Goal: Information Seeking & Learning: Learn about a topic

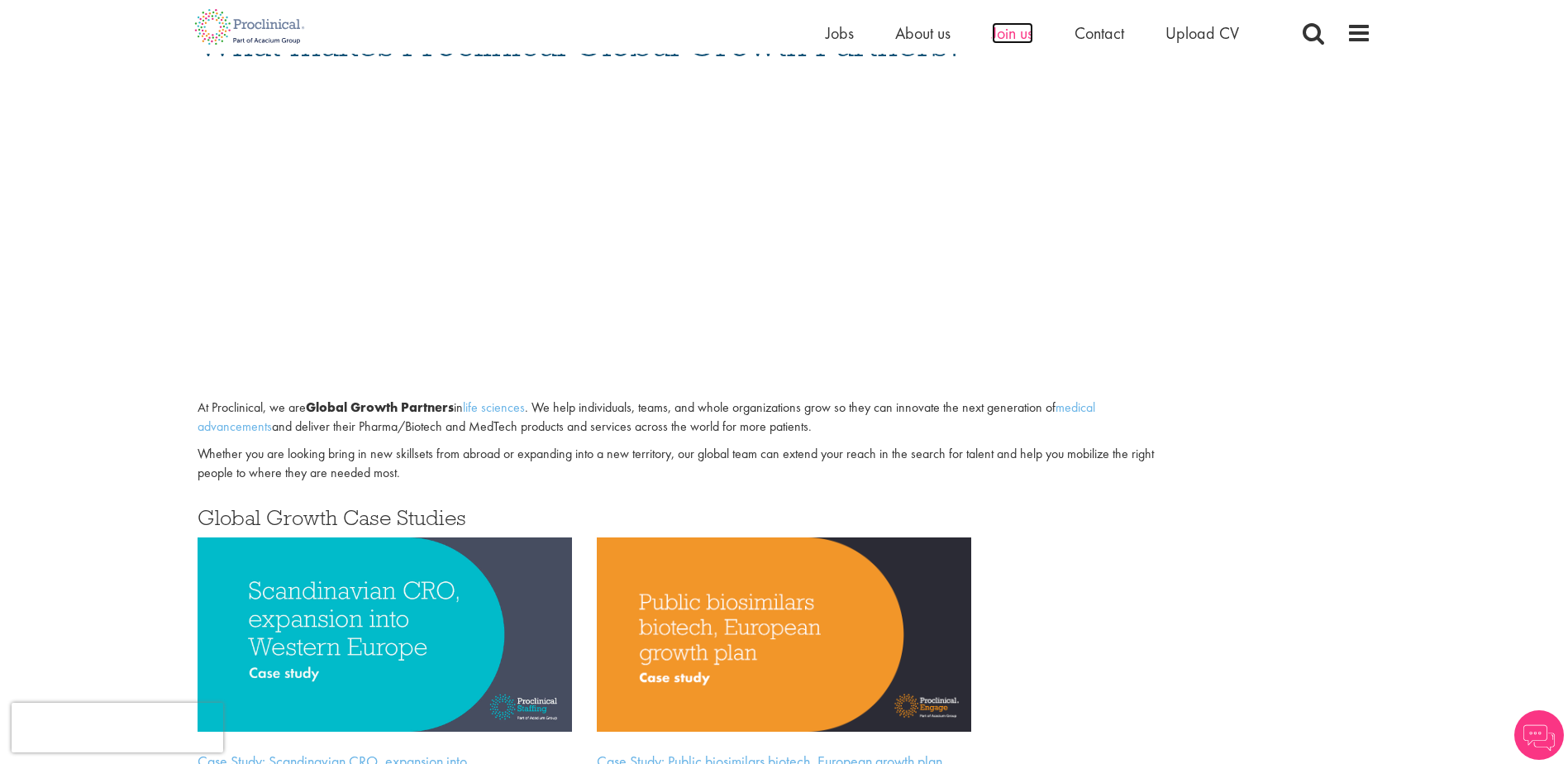
click at [1007, 40] on span "Join us" at bounding box center [1012, 34] width 41 height 22
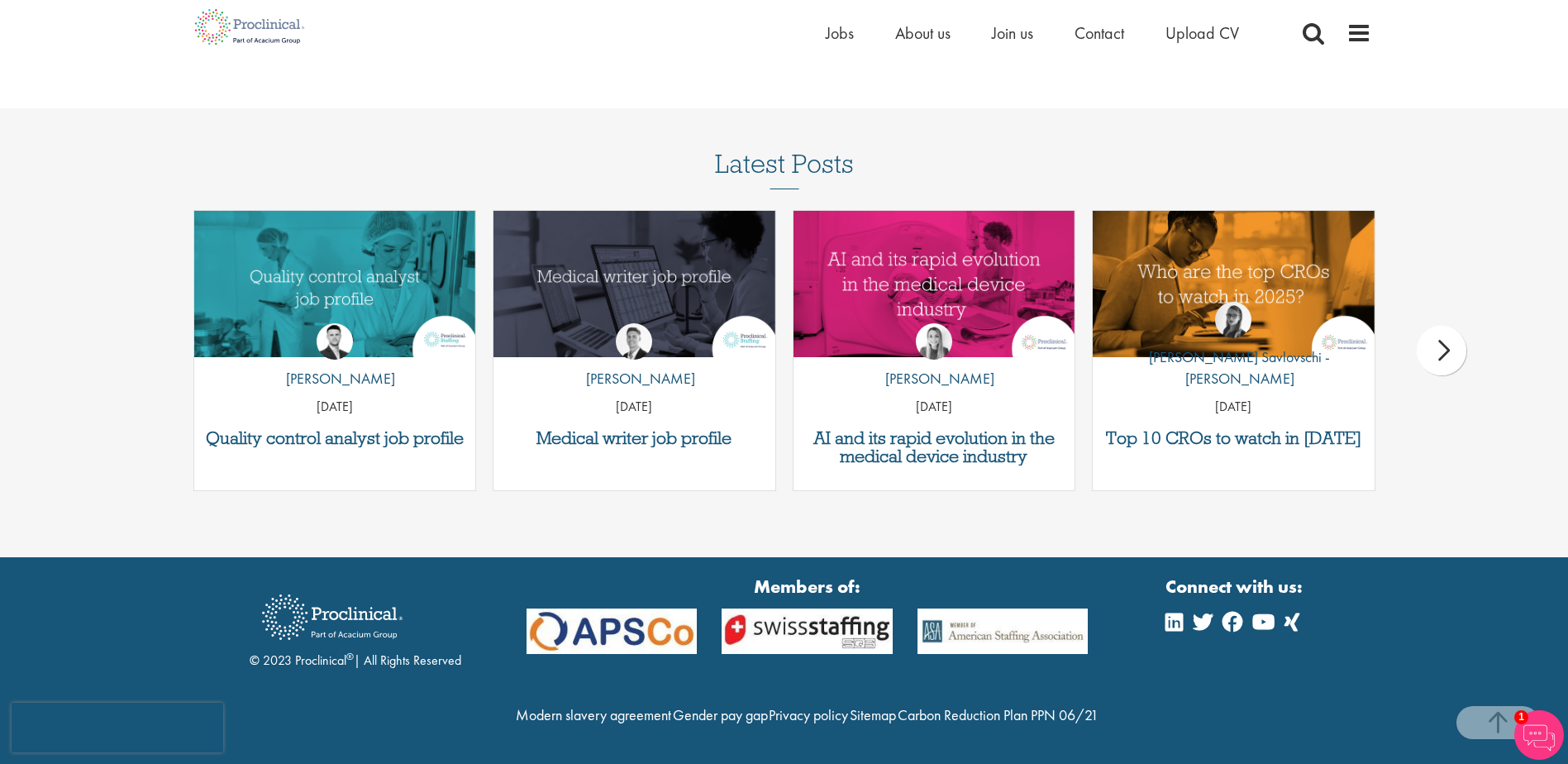
scroll to position [2135, 0]
click at [1231, 429] on h3 "Top 10 CROs to watch in [DATE]" at bounding box center [1234, 438] width 266 height 18
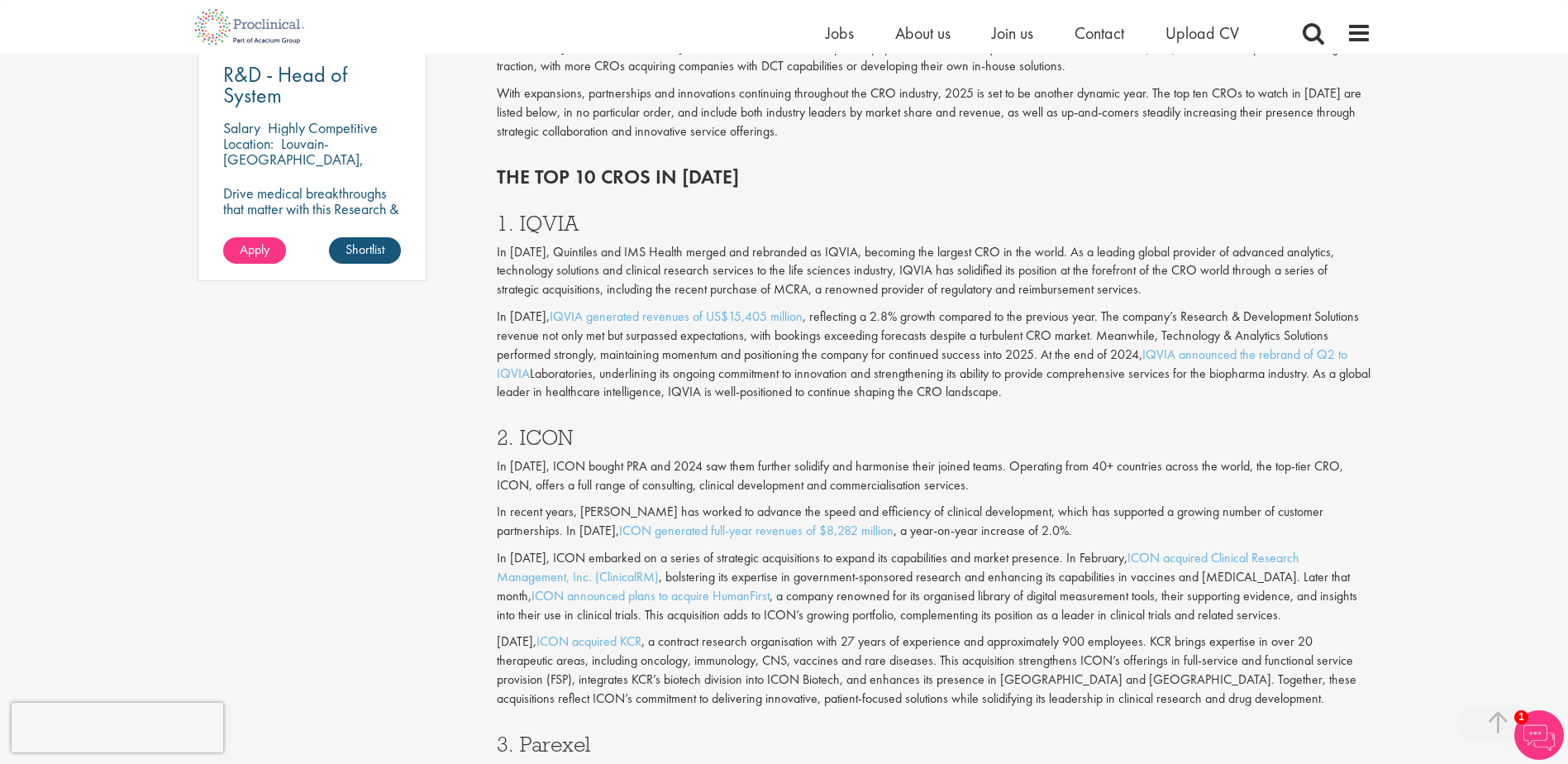
scroll to position [1240, 0]
